Goal: Task Accomplishment & Management: Use online tool/utility

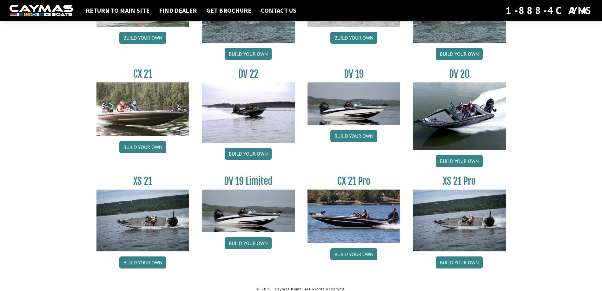
scroll to position [718, 0]
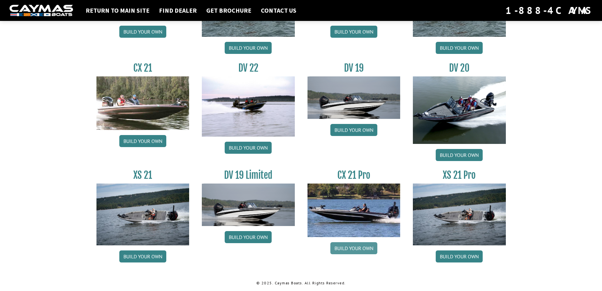
click at [342, 247] on link "Build your own" at bounding box center [353, 249] width 47 height 12
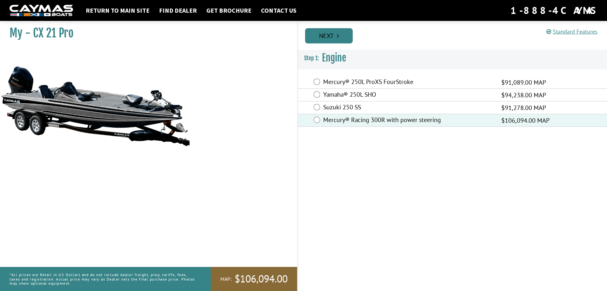
click at [332, 38] on link "Next" at bounding box center [329, 35] width 48 height 15
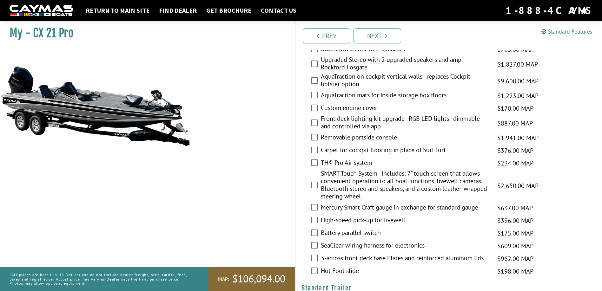
scroll to position [793, 0]
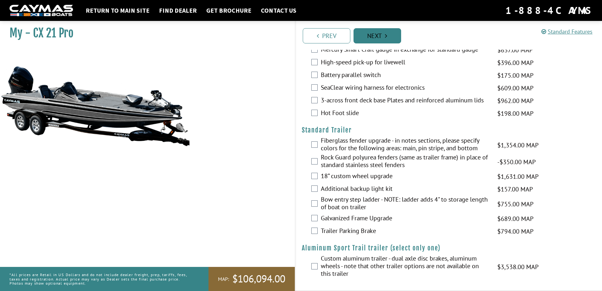
click at [382, 40] on link "Next" at bounding box center [378, 35] width 48 height 15
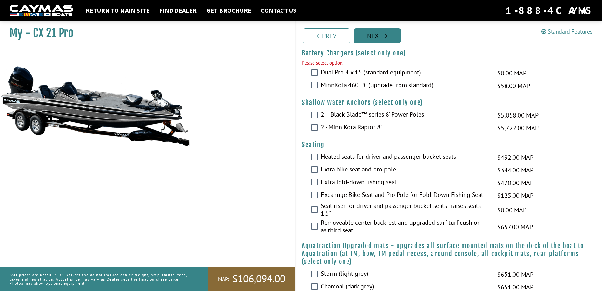
scroll to position [345, 0]
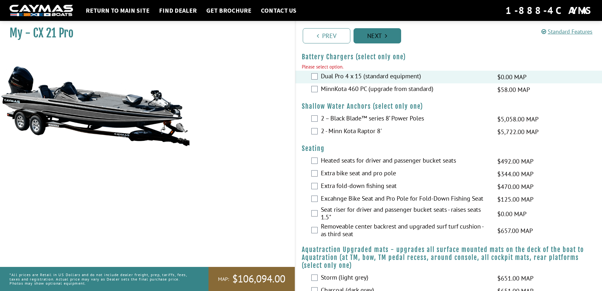
click at [376, 31] on link "Next" at bounding box center [378, 35] width 48 height 15
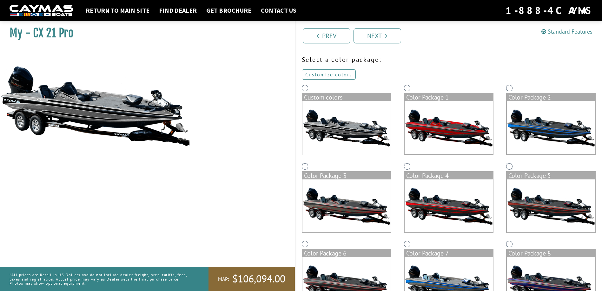
scroll to position [32, 0]
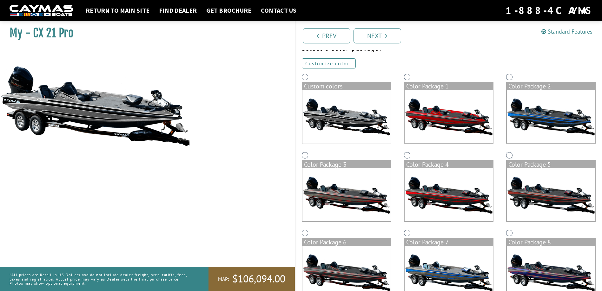
click at [338, 63] on link "Customize colors" at bounding box center [329, 63] width 54 height 10
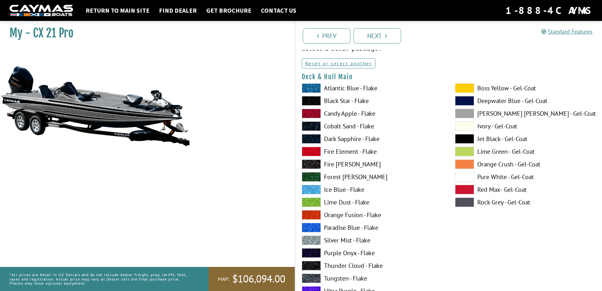
click at [313, 89] on span at bounding box center [311, 88] width 19 height 10
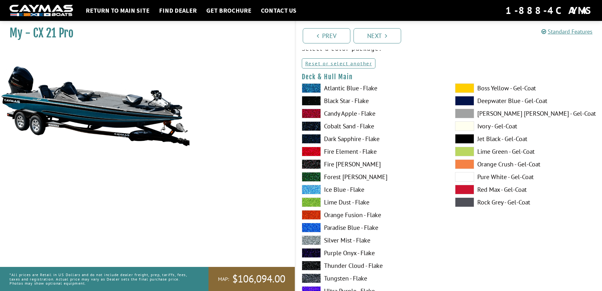
click at [312, 112] on span at bounding box center [311, 114] width 19 height 10
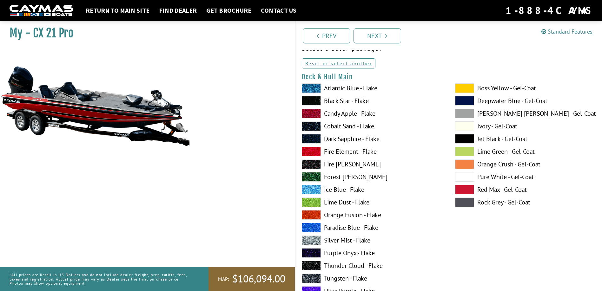
click at [309, 150] on span at bounding box center [311, 152] width 19 height 10
click at [312, 214] on span at bounding box center [311, 215] width 19 height 10
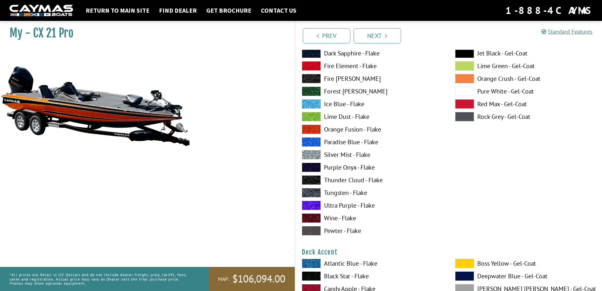
scroll to position [95, 0]
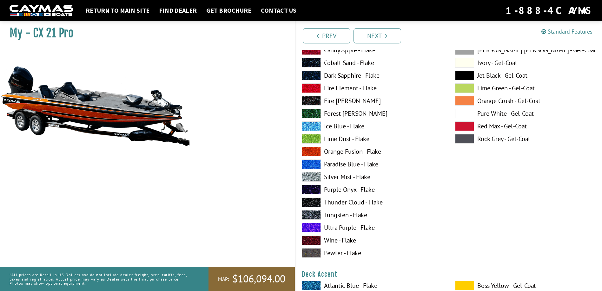
click at [307, 242] on span at bounding box center [311, 241] width 19 height 10
click at [297, 253] on div "Atlantic Blue - Flake Black Star - Flake Candy Apple - Flake Cobalt Sand - Flak…" at bounding box center [372, 140] width 153 height 241
click at [303, 252] on span at bounding box center [311, 254] width 19 height 10
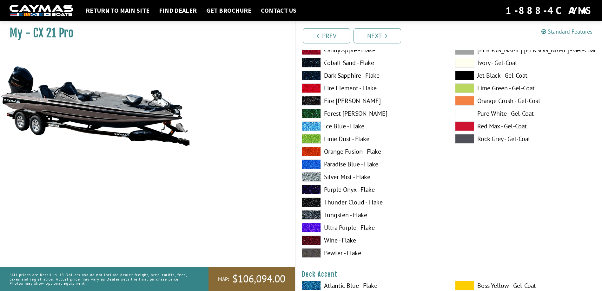
click at [470, 139] on span at bounding box center [464, 139] width 19 height 10
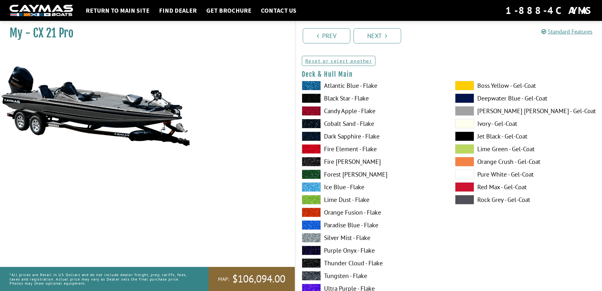
scroll to position [32, 0]
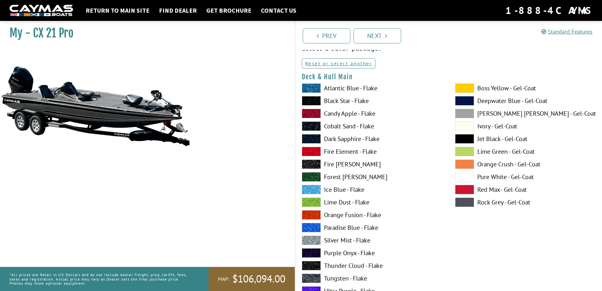
click at [471, 114] on span at bounding box center [464, 114] width 19 height 10
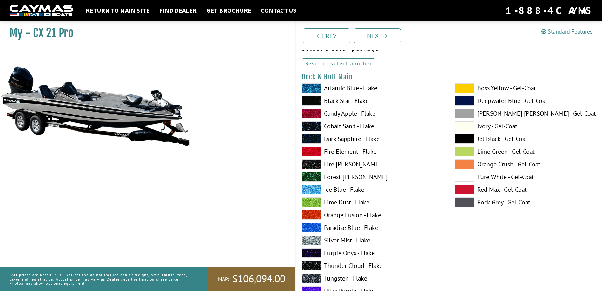
click at [464, 203] on span at bounding box center [464, 203] width 19 height 10
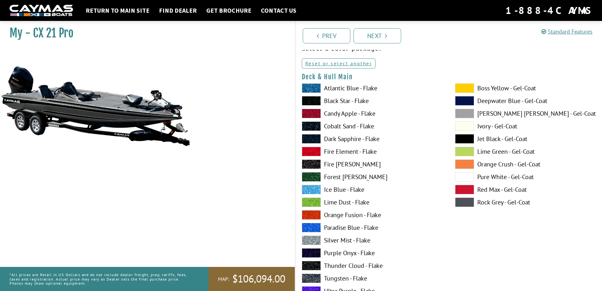
click at [466, 111] on span at bounding box center [464, 114] width 19 height 10
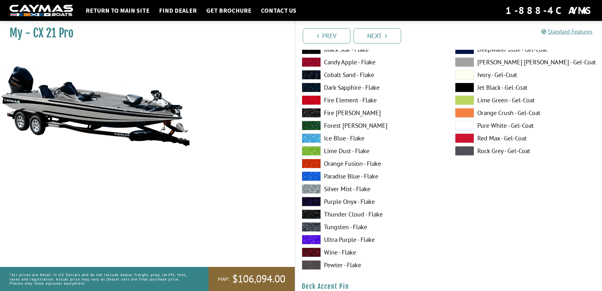
scroll to position [413, 0]
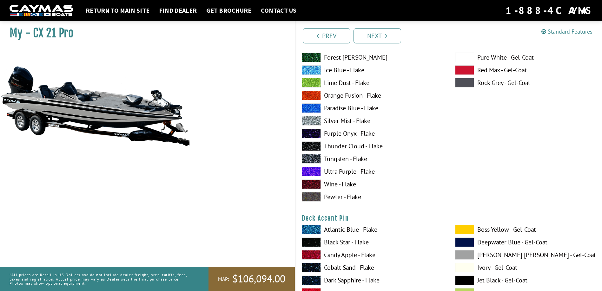
click at [310, 184] on span at bounding box center [311, 185] width 19 height 10
click at [466, 85] on span at bounding box center [464, 83] width 19 height 10
click at [309, 183] on span at bounding box center [311, 185] width 19 height 10
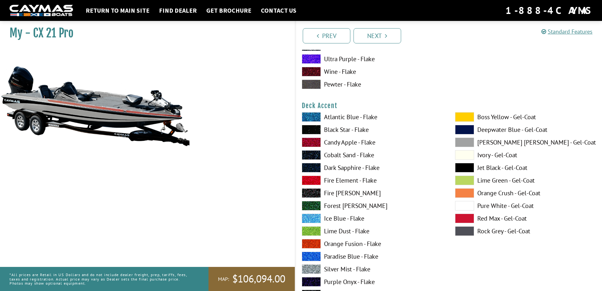
scroll to position [254, 0]
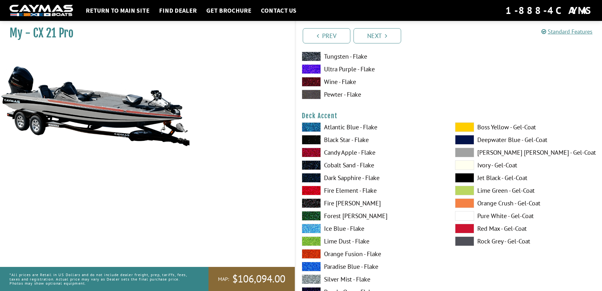
click at [463, 151] on span at bounding box center [464, 153] width 19 height 10
click at [464, 176] on span at bounding box center [464, 178] width 19 height 10
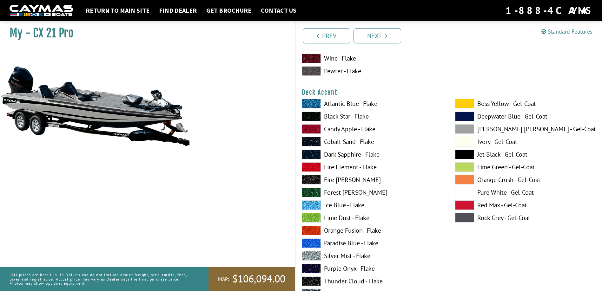
scroll to position [317, 0]
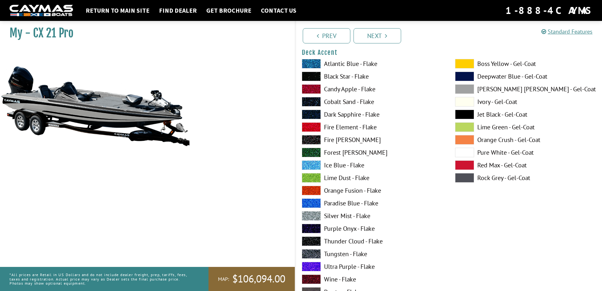
click at [313, 216] on span at bounding box center [311, 216] width 19 height 10
click at [465, 177] on span at bounding box center [464, 178] width 19 height 10
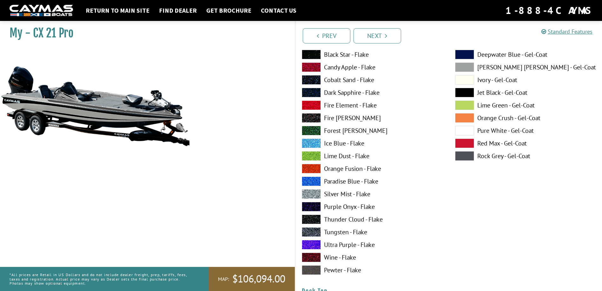
scroll to position [603, 0]
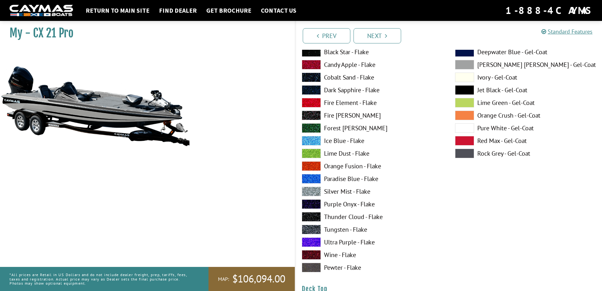
click at [312, 256] on span at bounding box center [311, 255] width 19 height 10
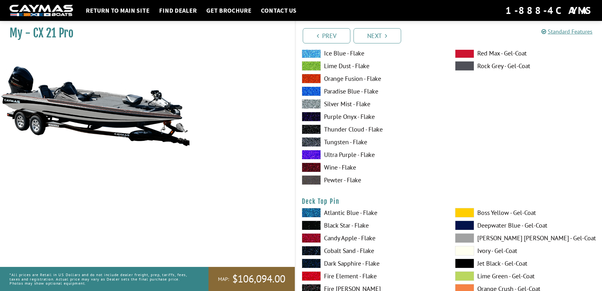
scroll to position [952, 0]
click at [316, 156] on span at bounding box center [311, 155] width 19 height 10
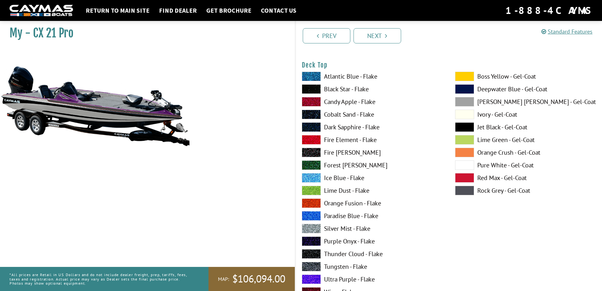
scroll to position [825, 0]
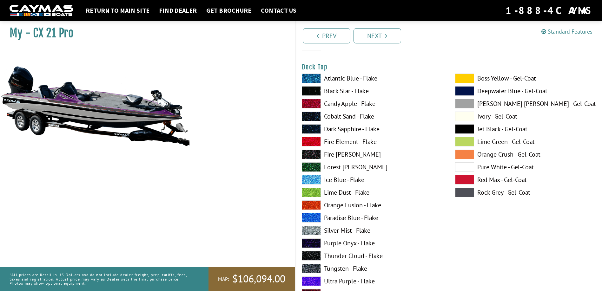
click at [460, 103] on span at bounding box center [464, 104] width 19 height 10
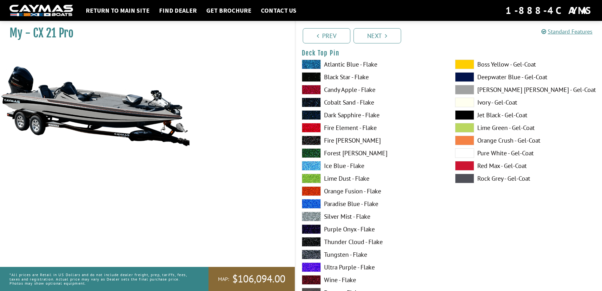
scroll to position [1143, 0]
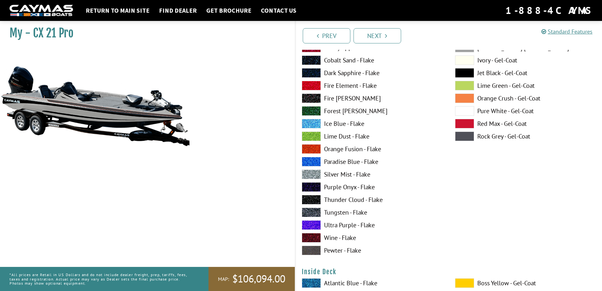
click at [313, 237] on span at bounding box center [311, 238] width 19 height 10
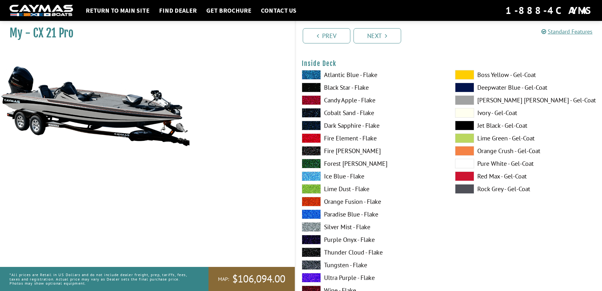
scroll to position [1365, 0]
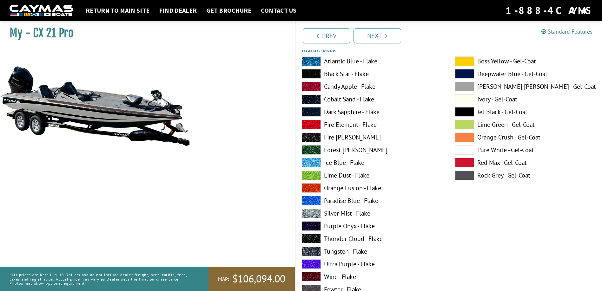
click at [462, 86] on span at bounding box center [464, 87] width 19 height 10
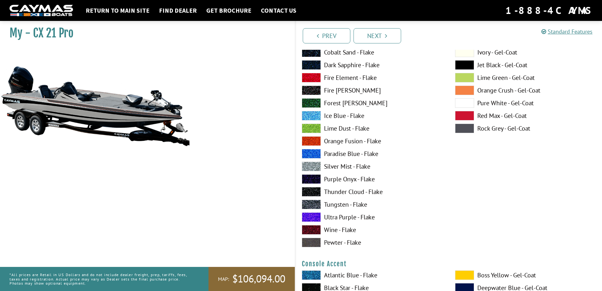
scroll to position [1683, 0]
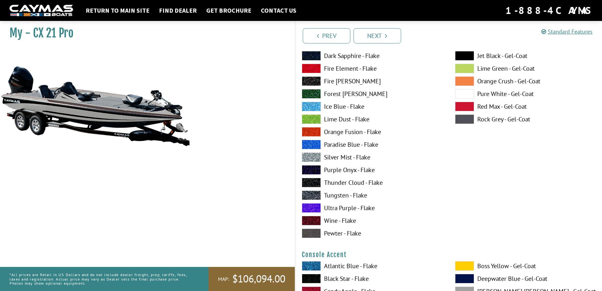
click at [307, 223] on span at bounding box center [311, 221] width 19 height 10
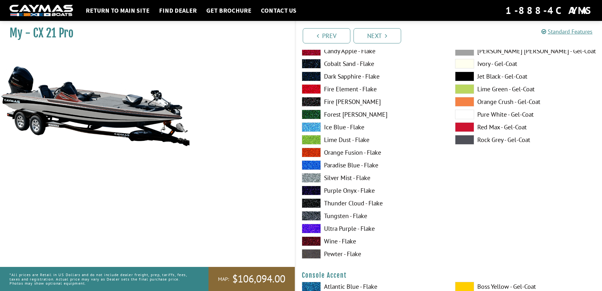
scroll to position [1651, 0]
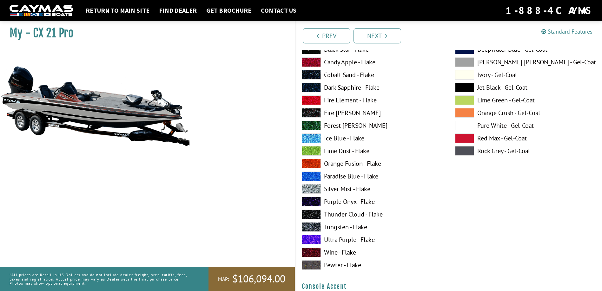
click at [462, 62] on span at bounding box center [464, 62] width 19 height 10
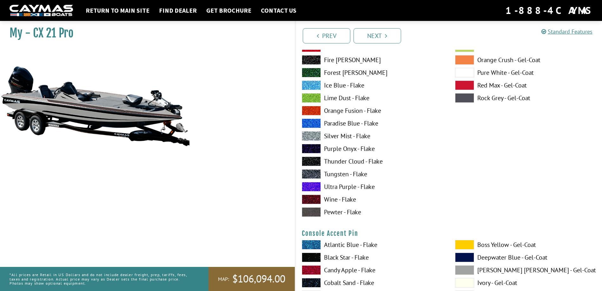
scroll to position [1968, 0]
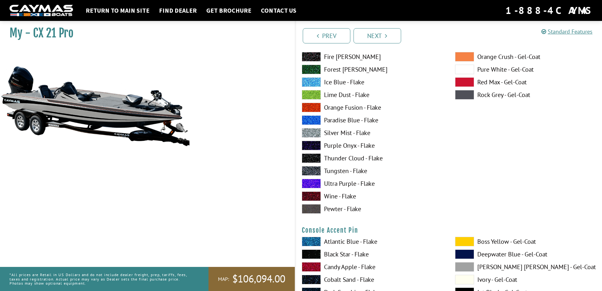
click at [310, 196] on span at bounding box center [311, 197] width 19 height 10
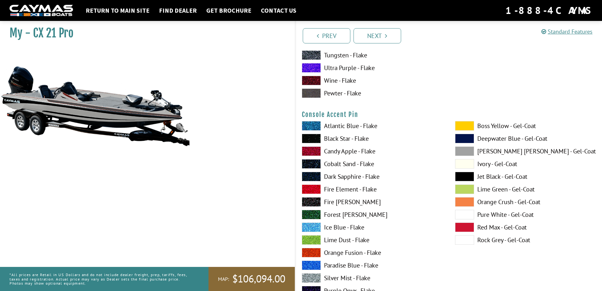
scroll to position [2127, 0]
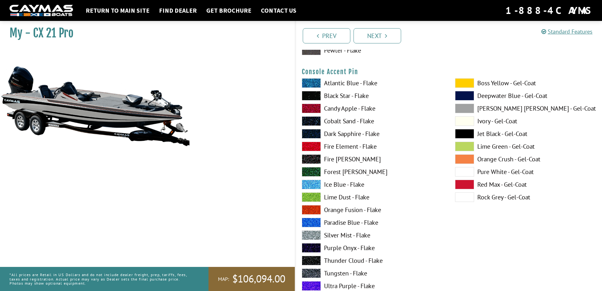
click at [468, 134] on span at bounding box center [464, 134] width 19 height 10
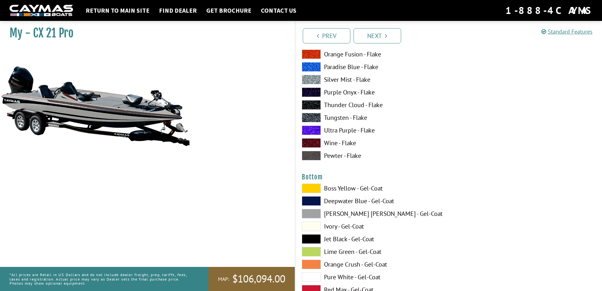
scroll to position [2349, 0]
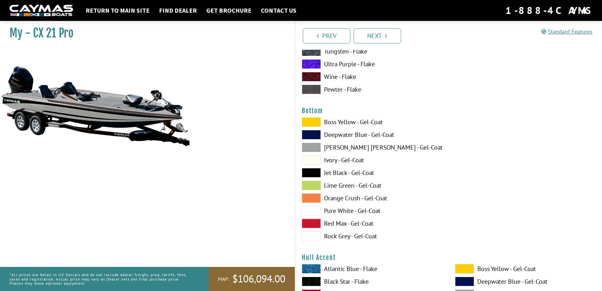
click at [310, 148] on span at bounding box center [311, 148] width 19 height 10
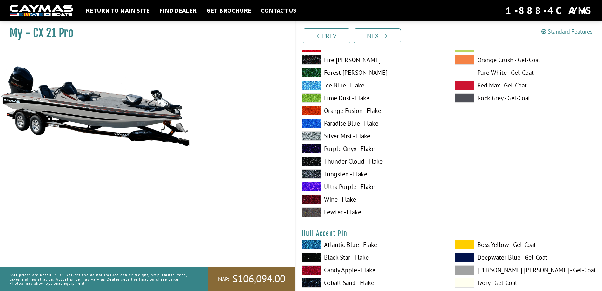
scroll to position [2635, 0]
click at [310, 198] on span at bounding box center [311, 200] width 19 height 10
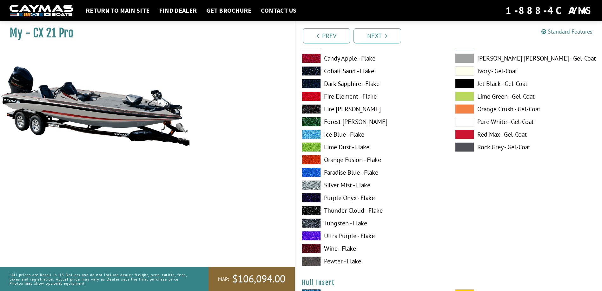
scroll to position [2857, 0]
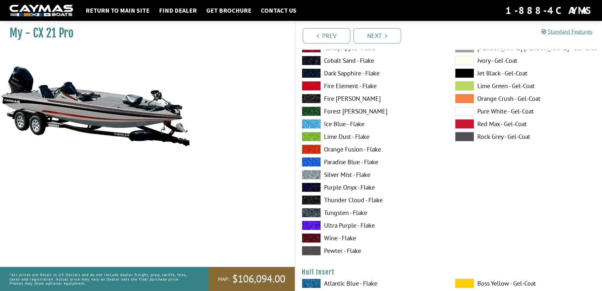
click at [466, 137] on span at bounding box center [464, 137] width 19 height 10
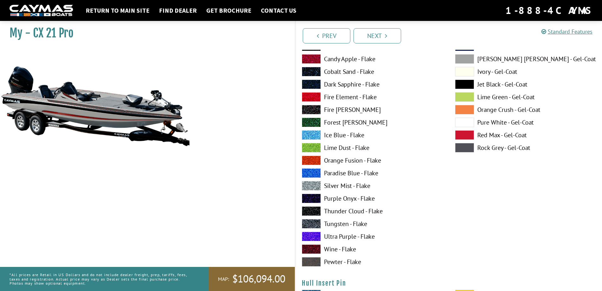
scroll to position [3143, 0]
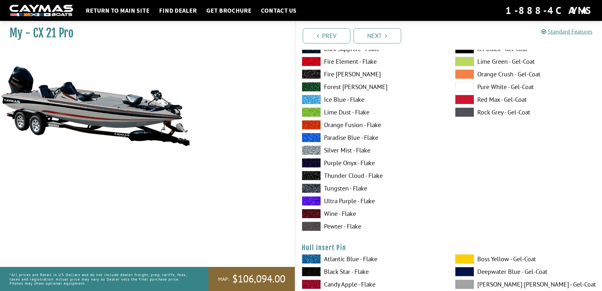
click at [314, 215] on span at bounding box center [311, 214] width 19 height 10
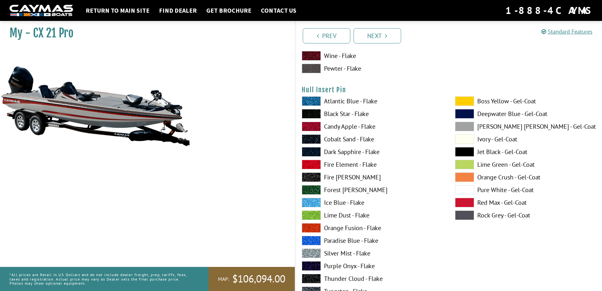
scroll to position [3302, 0]
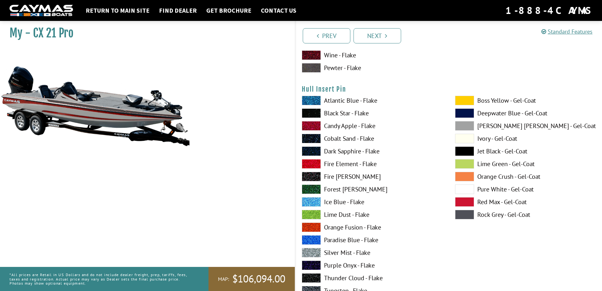
click at [470, 216] on span at bounding box center [464, 215] width 19 height 10
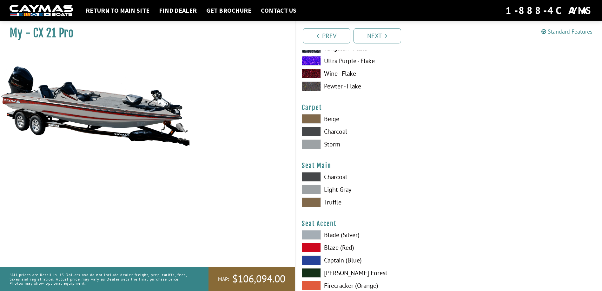
scroll to position [3556, 0]
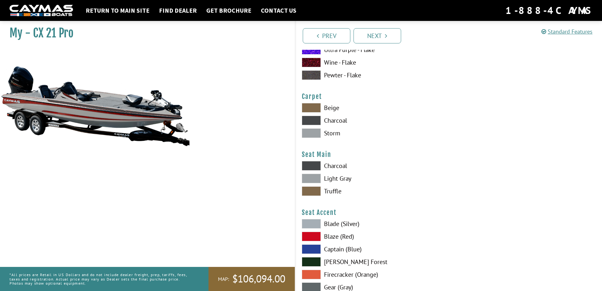
click at [315, 134] on span at bounding box center [311, 134] width 19 height 10
click at [311, 178] on span at bounding box center [311, 179] width 19 height 10
click at [307, 161] on div "Seat Main Please select color. Charcoal Light Gray Truffle" at bounding box center [449, 175] width 294 height 49
click at [308, 164] on span at bounding box center [311, 166] width 19 height 10
click at [311, 178] on span at bounding box center [311, 179] width 19 height 10
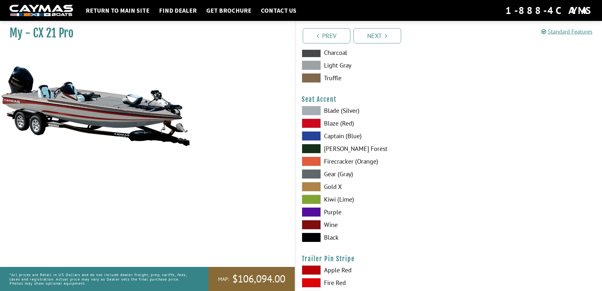
scroll to position [3683, 0]
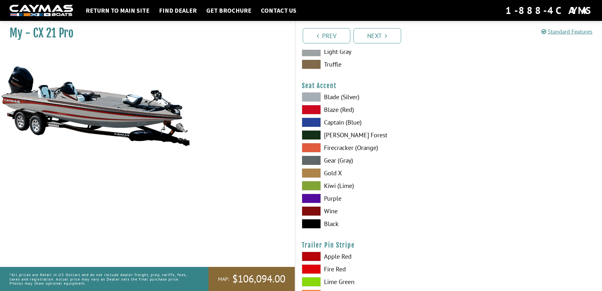
click at [308, 210] on span at bounding box center [311, 212] width 19 height 10
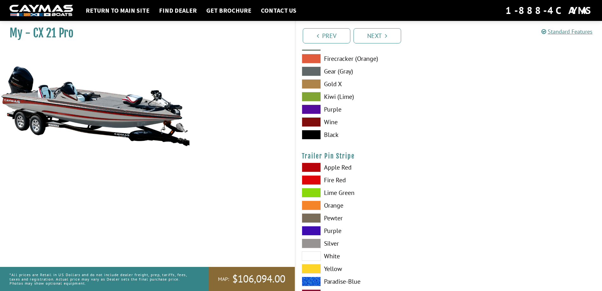
scroll to position [3799, 0]
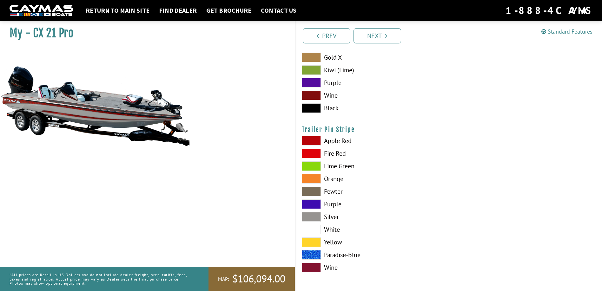
click at [307, 268] on span at bounding box center [311, 268] width 19 height 10
click at [376, 41] on link "Next" at bounding box center [378, 35] width 48 height 15
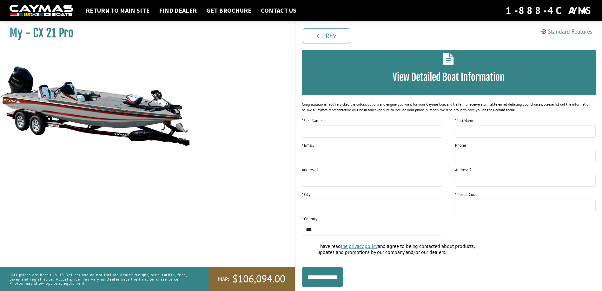
scroll to position [0, 0]
